Goal: Information Seeking & Learning: Learn about a topic

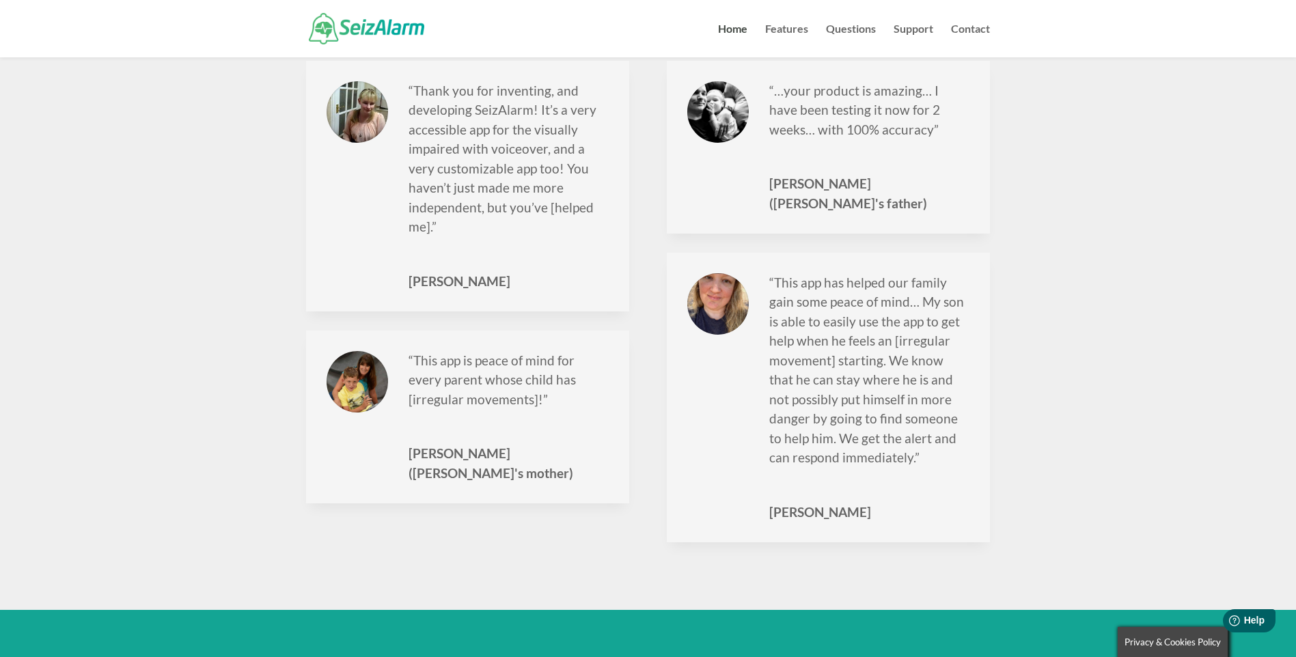
scroll to position [1777, 0]
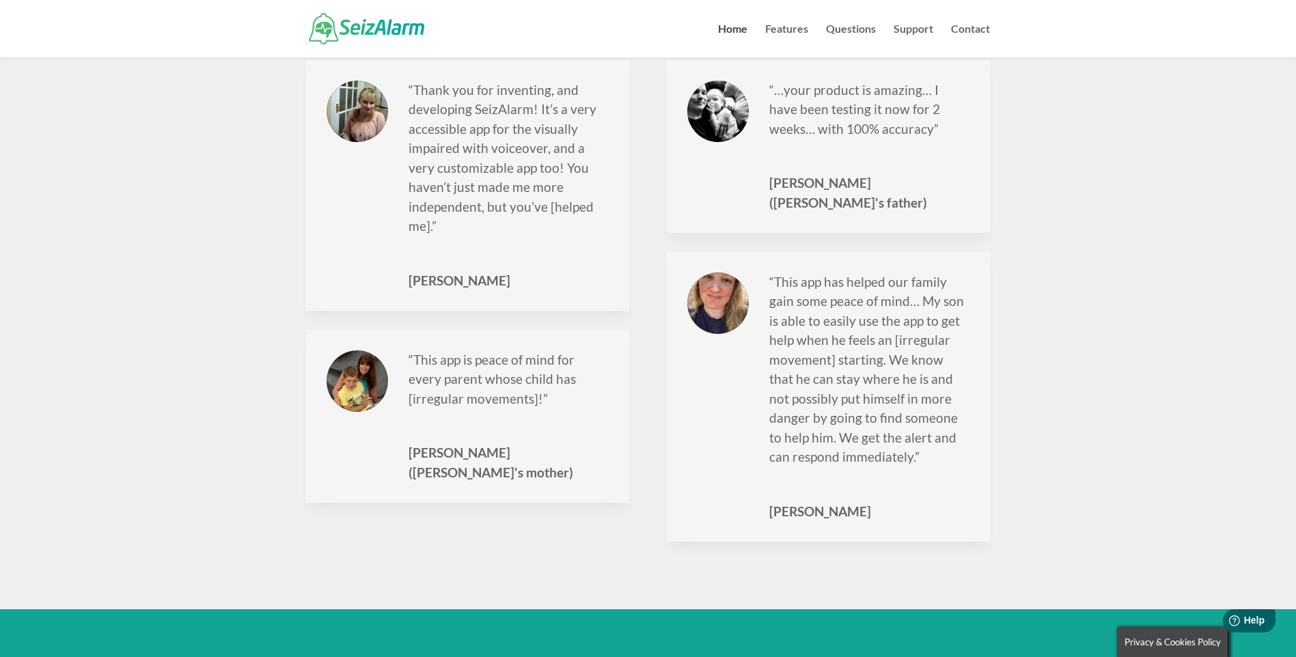
click at [783, 19] on div at bounding box center [648, 28] width 684 height 57
click at [857, 25] on link "Questions" at bounding box center [851, 40] width 50 height 33
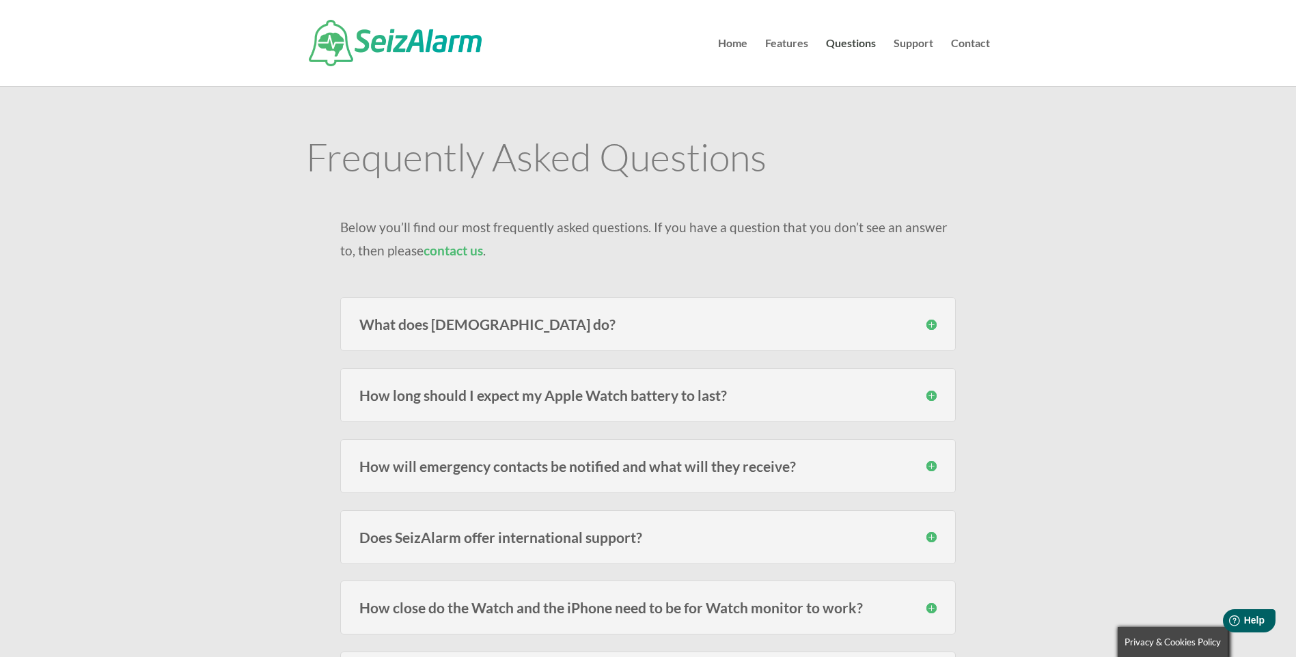
click at [598, 335] on div "What does [DEMOGRAPHIC_DATA] do? SeizAlarm detects irregular/abnormal movement …" at bounding box center [648, 324] width 616 height 54
click at [864, 330] on h3 "What does [DEMOGRAPHIC_DATA] do?" at bounding box center [647, 324] width 577 height 14
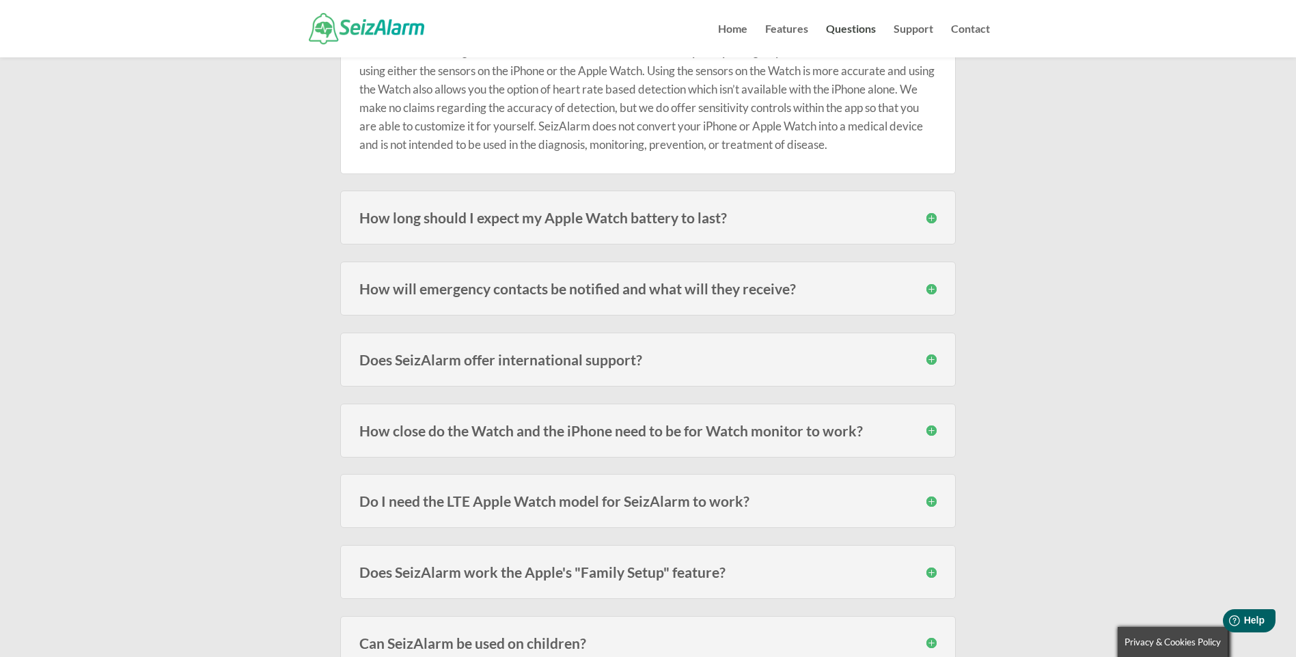
scroll to position [205, 0]
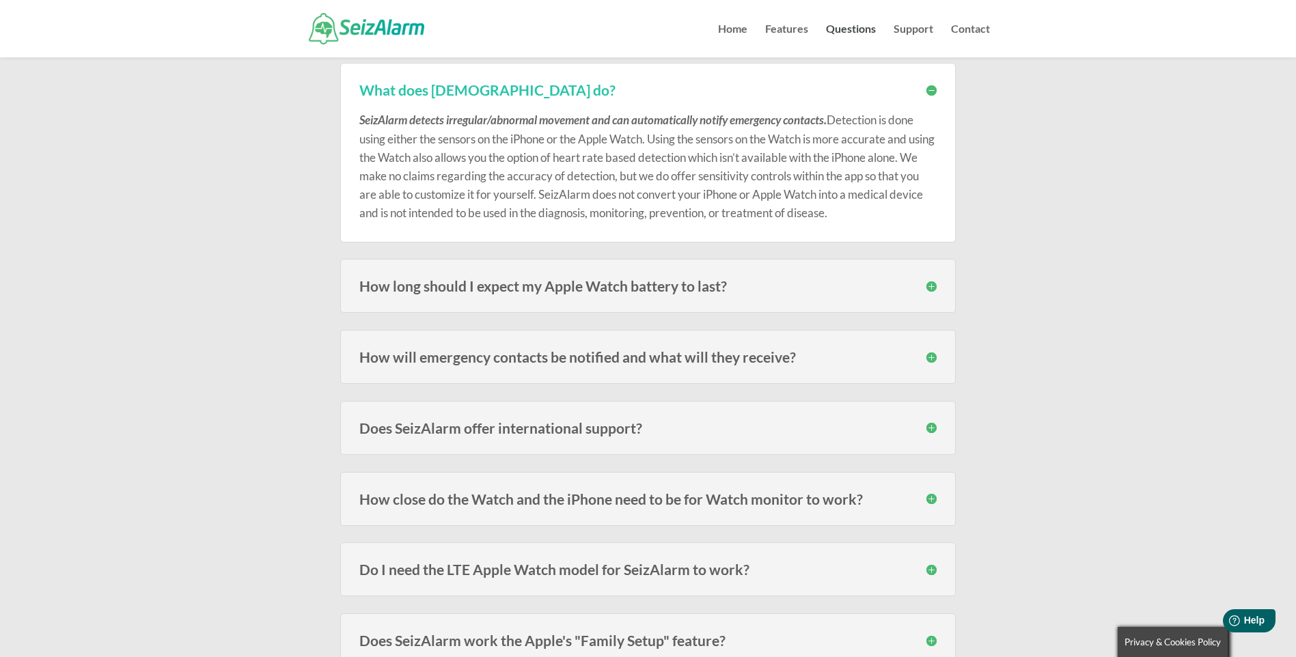
click at [930, 277] on div "How long should I expect my Apple Watch battery to last? Users of the models fr…" at bounding box center [648, 286] width 616 height 54
click at [930, 281] on h3 "How long should I expect my Apple Watch battery to last?" at bounding box center [647, 286] width 577 height 14
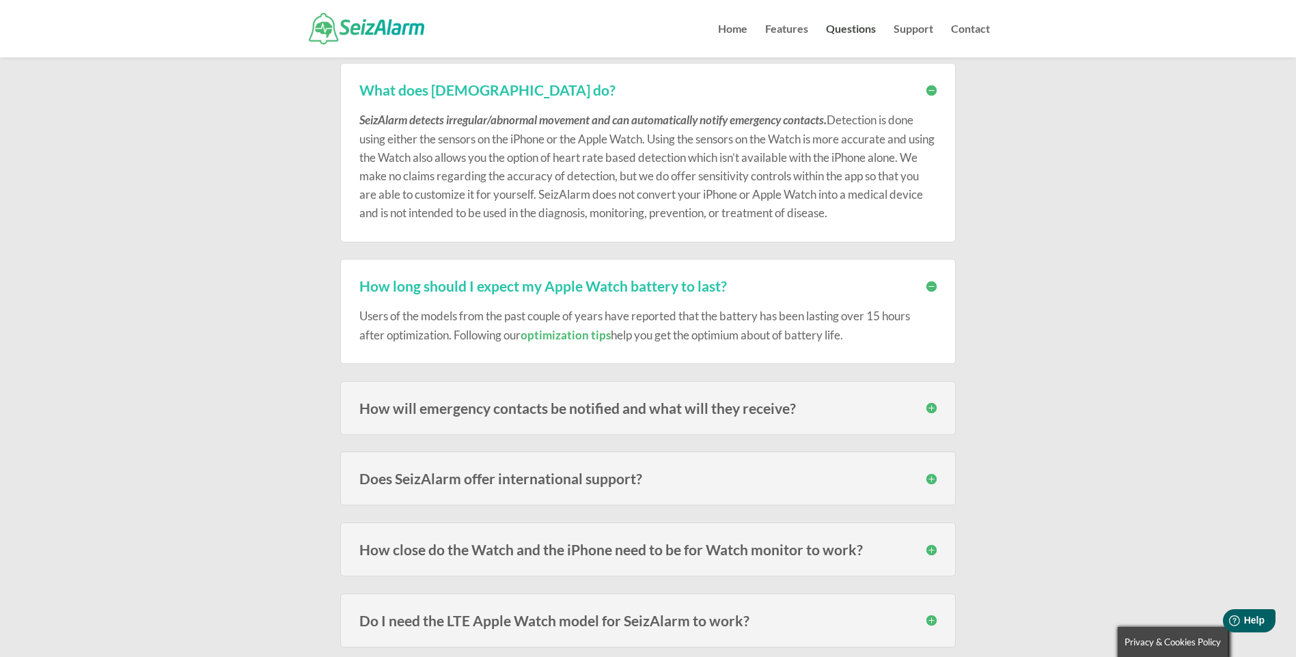
click at [929, 412] on h3 "How will emergency contacts be notified and what will they receive?" at bounding box center [647, 408] width 577 height 14
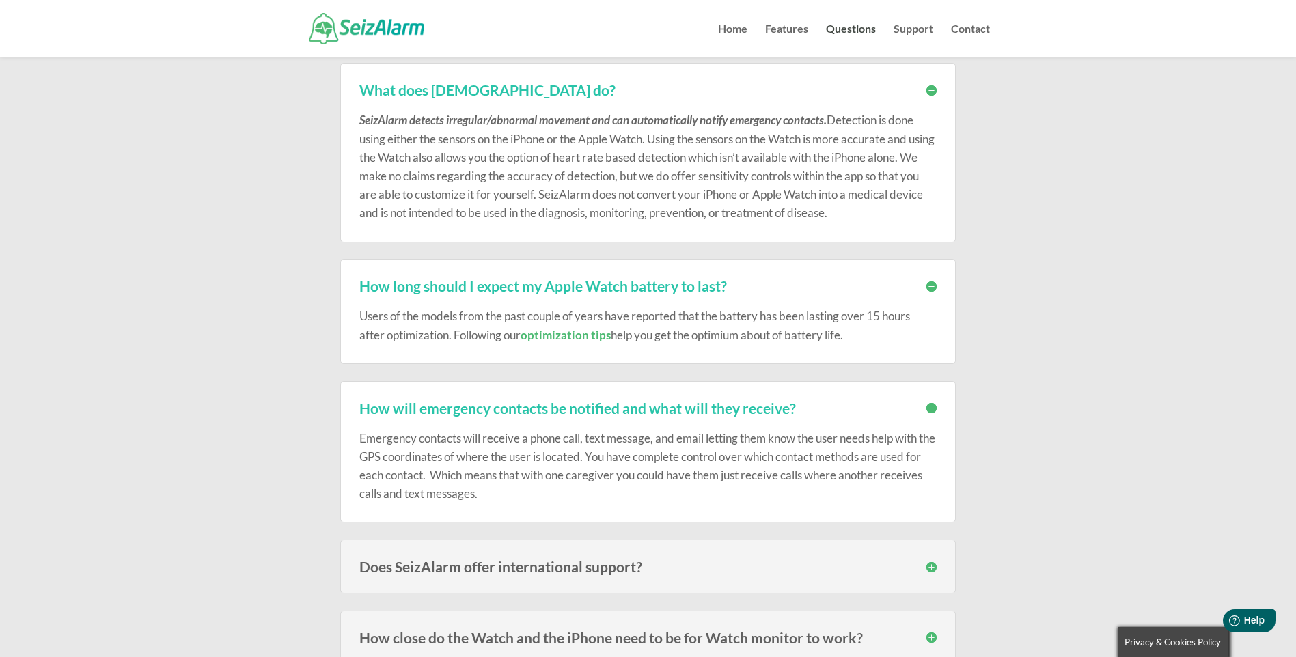
click at [925, 574] on h3 "Does SeizAlarm offer international support?" at bounding box center [647, 567] width 577 height 14
